Goal: Answer question/provide support: Share knowledge or assist other users

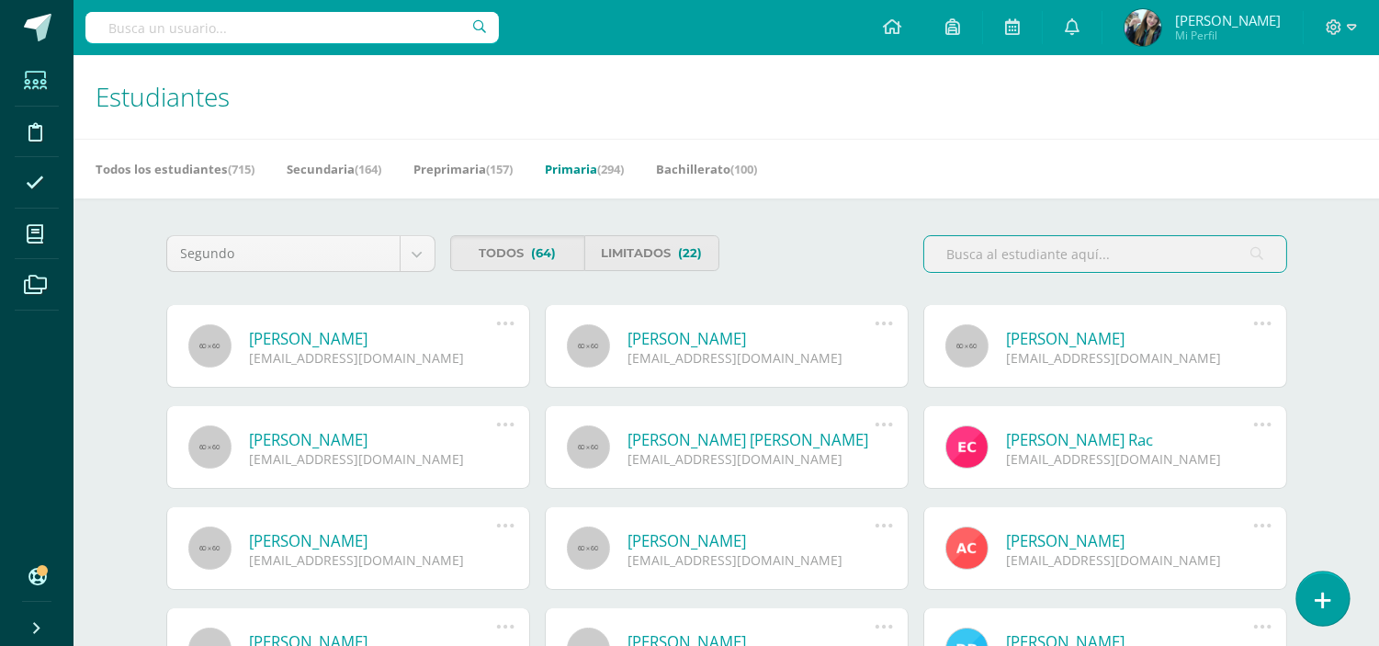
click at [1241, 550] on link at bounding box center [1323, 598] width 52 height 53
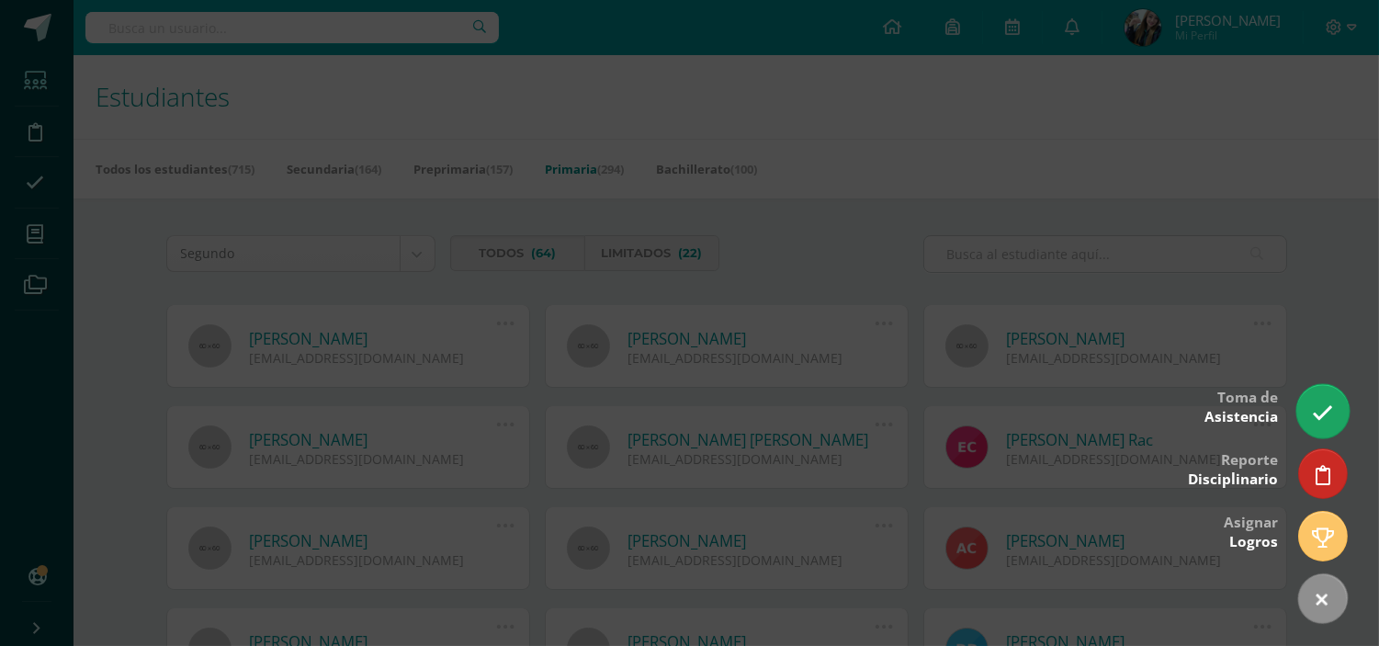
click at [1241, 398] on link at bounding box center [1323, 410] width 52 height 53
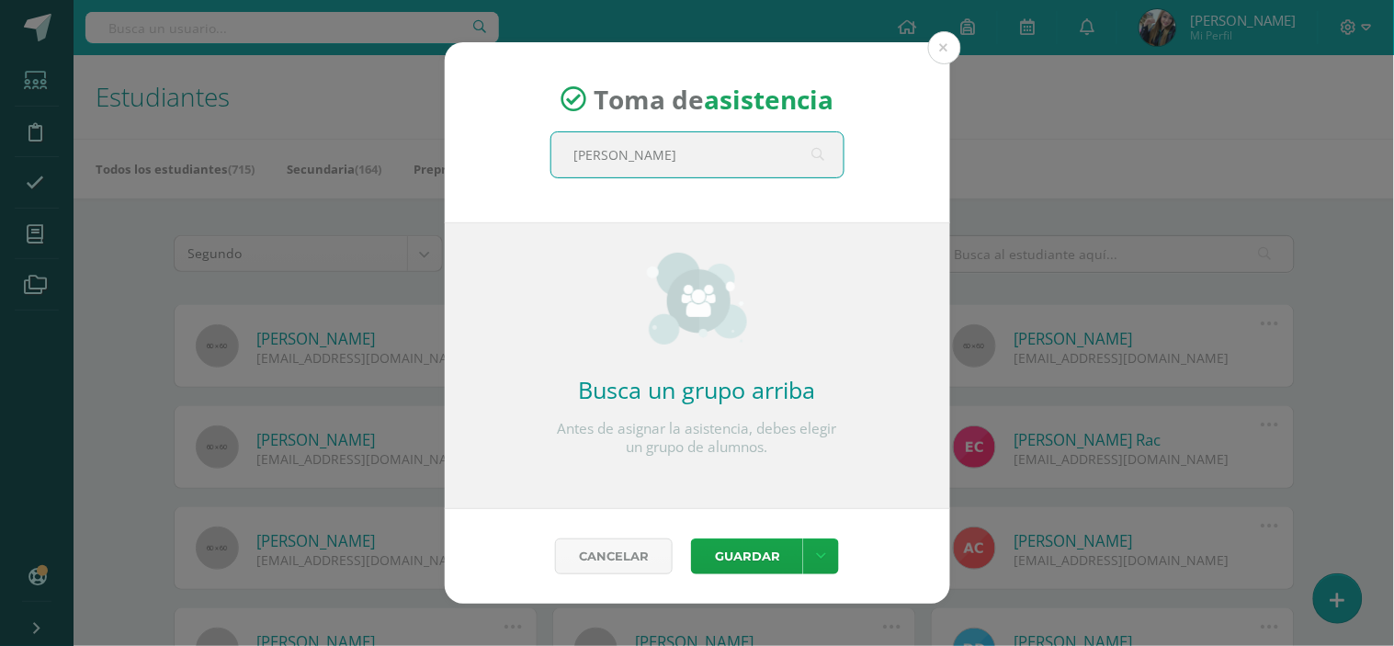
type input "[PERSON_NAME]"
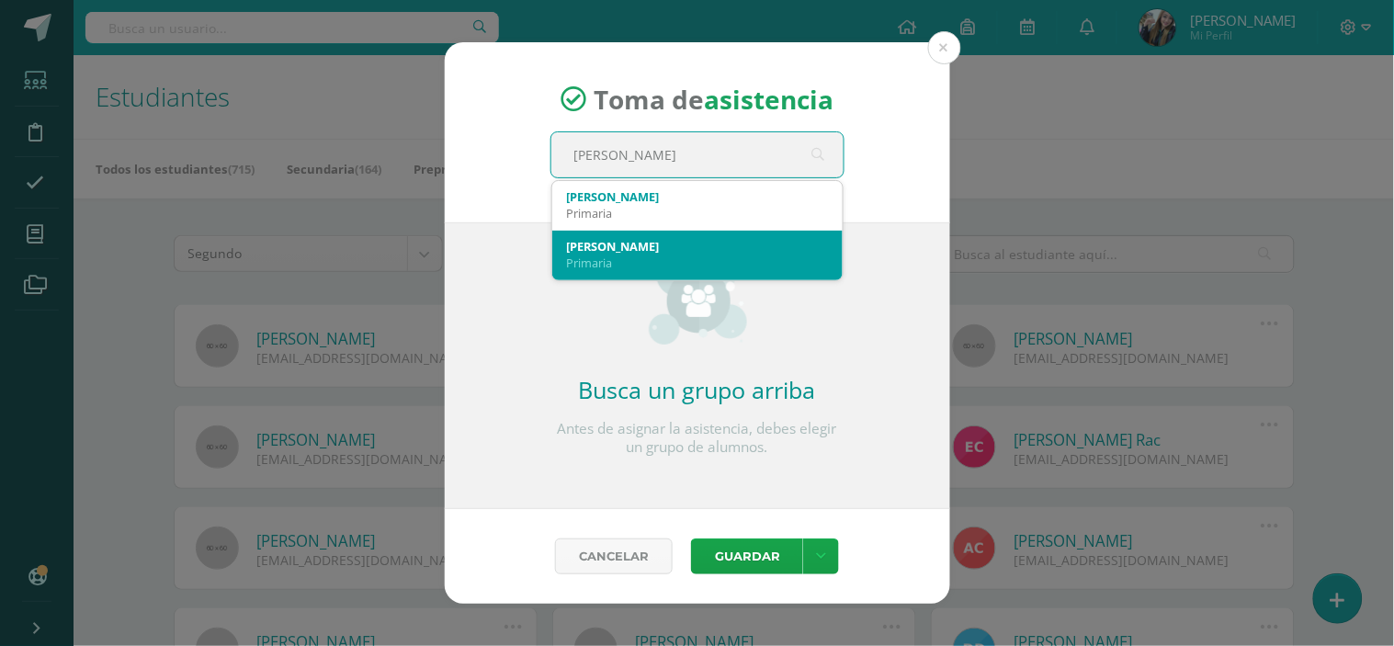
click at [700, 251] on div "[PERSON_NAME]" at bounding box center [697, 246] width 261 height 17
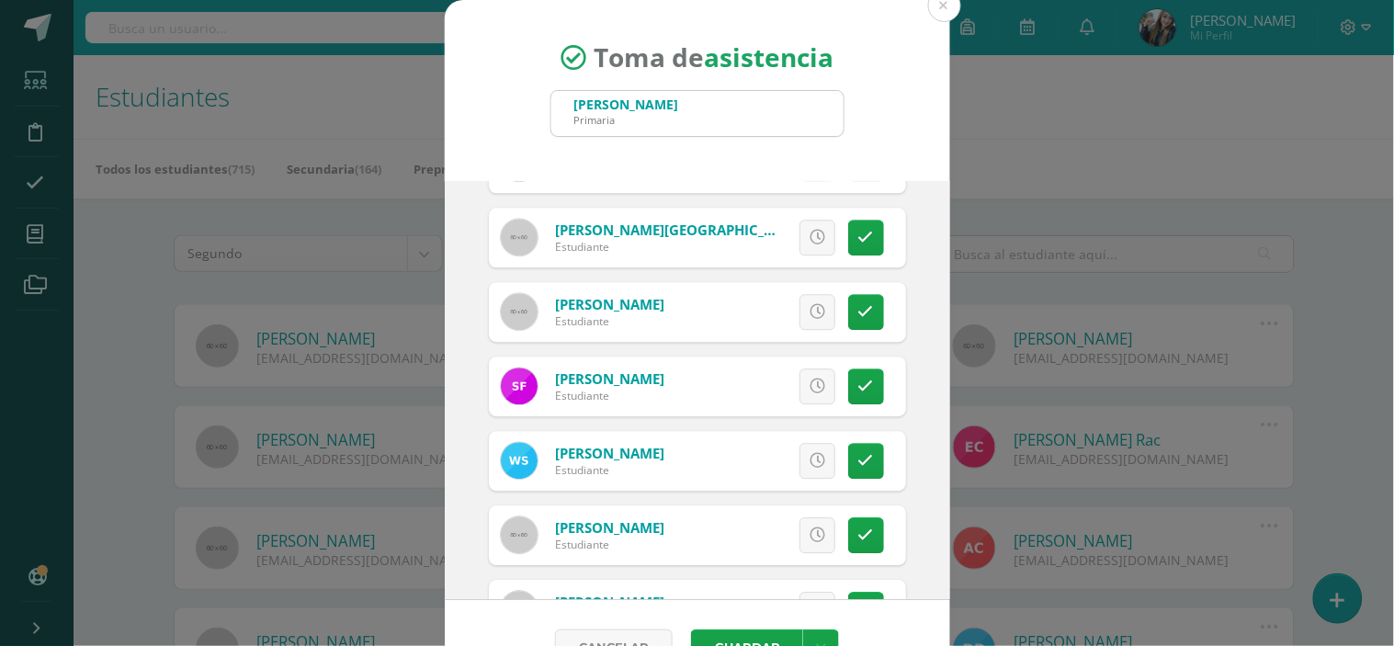
scroll to position [1238, 0]
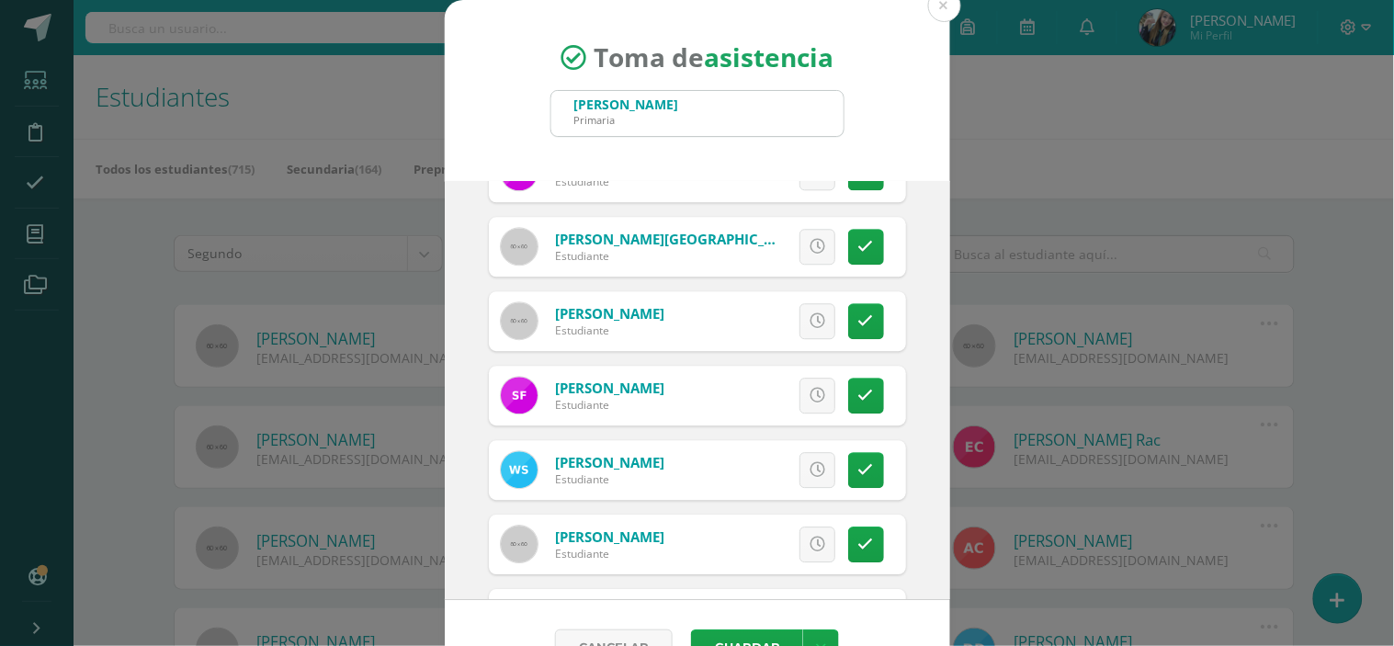
click at [821, 396] on div "Excusa Detalles sobre excusa: Añadir excusa a todas las inasistencias del día C…" at bounding box center [773, 396] width 265 height 60
click at [858, 397] on icon at bounding box center [866, 396] width 16 height 16
click at [740, 550] on button "Guardar" at bounding box center [747, 648] width 112 height 36
